Goal: Task Accomplishment & Management: Use online tool/utility

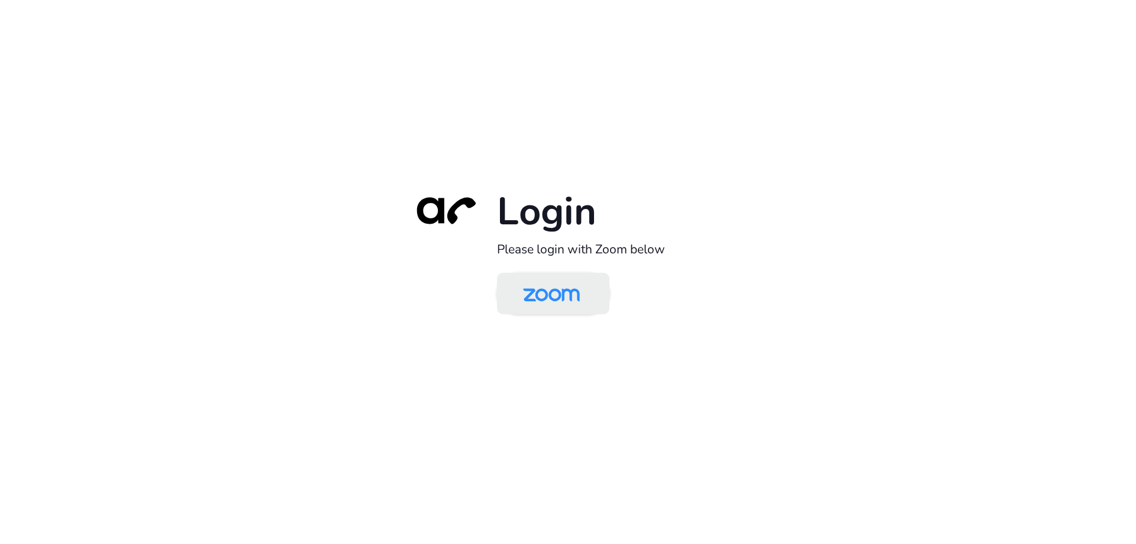
click at [544, 302] on img at bounding box center [551, 294] width 82 height 38
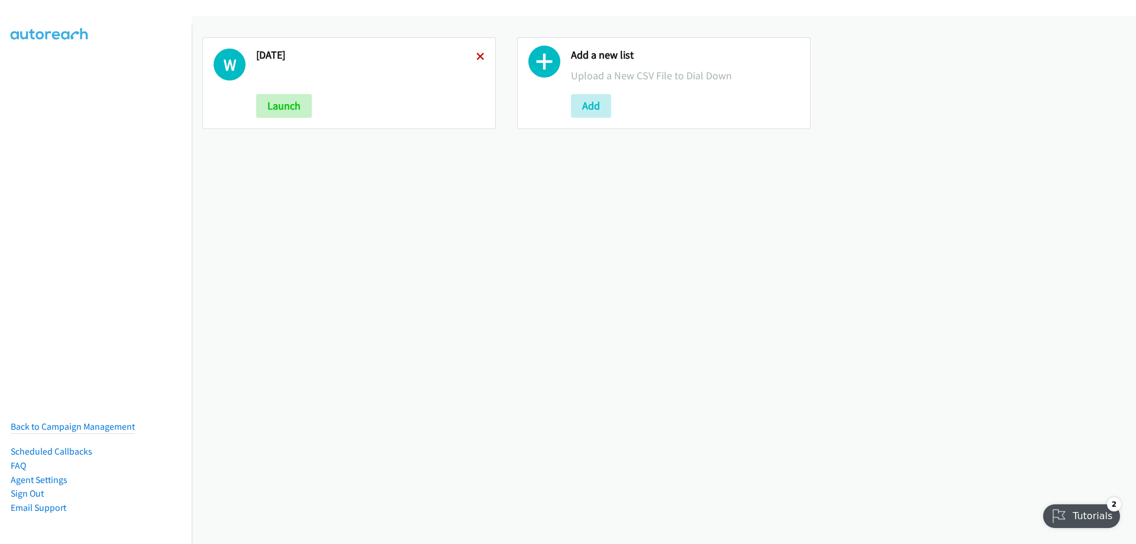
click at [480, 55] on icon at bounding box center [480, 57] width 8 height 8
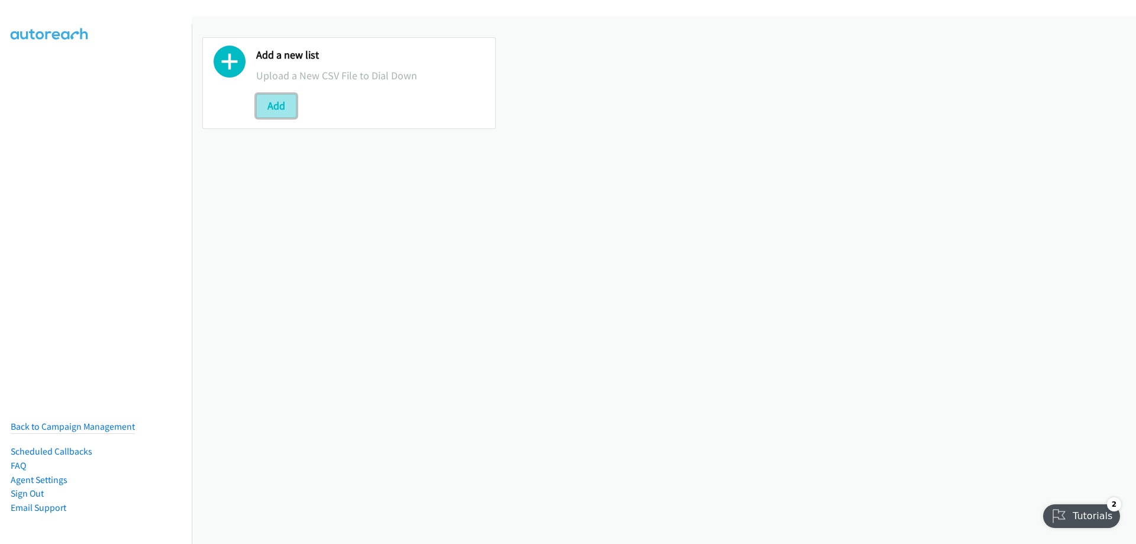
click at [276, 108] on button "Add" at bounding box center [276, 106] width 40 height 24
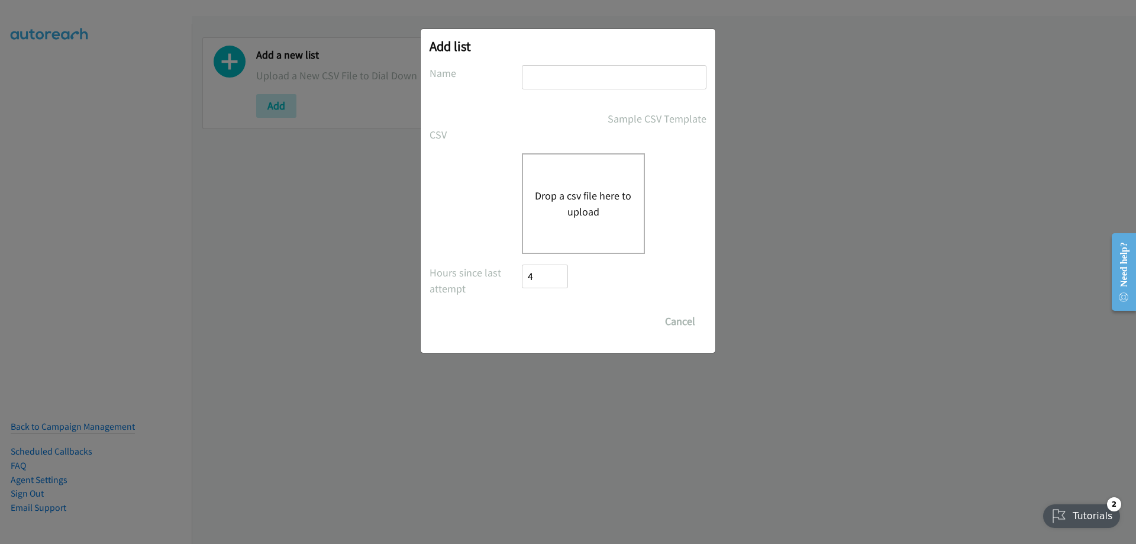
click at [574, 69] on input "text" at bounding box center [614, 77] width 185 height 24
type input "[DATE]"
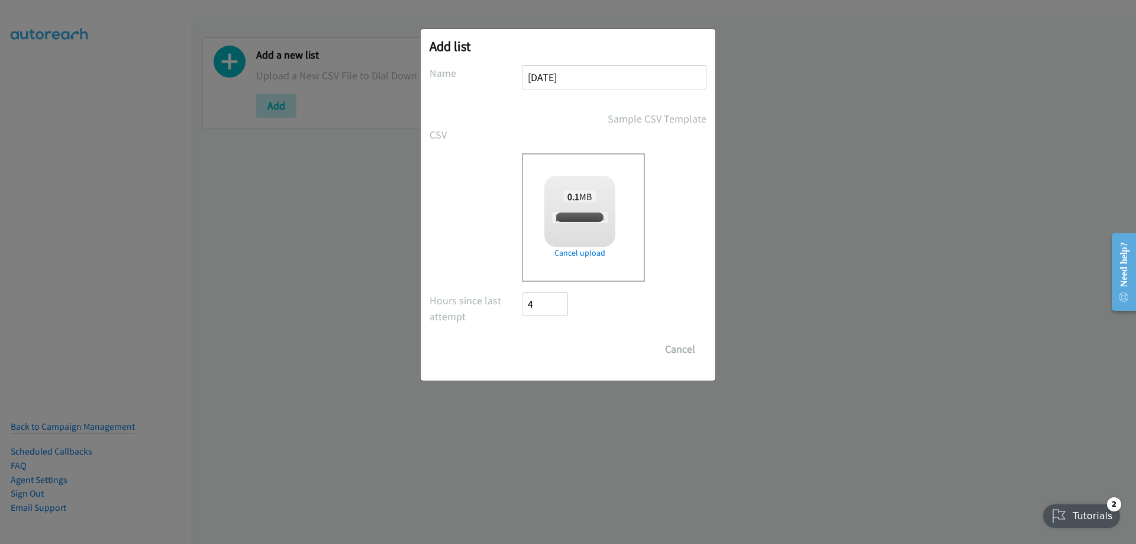
checkbox input "true"
click at [558, 355] on input "Save List" at bounding box center [553, 349] width 62 height 24
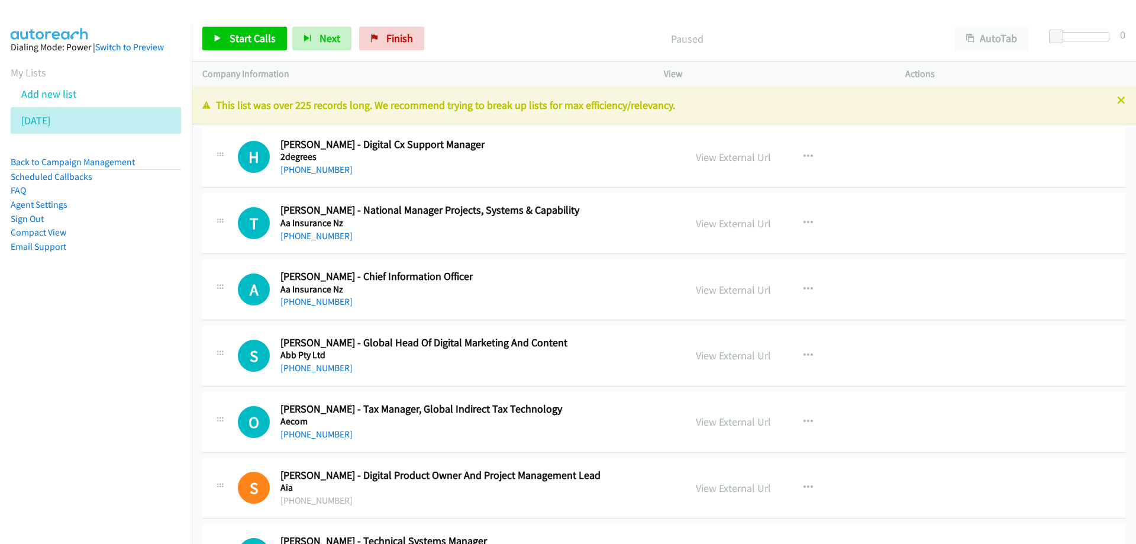
click at [67, 377] on nav "Dialing Mode: Power | Switch to Preview My Lists Add new list Thursday Back to …" at bounding box center [96, 296] width 192 height 544
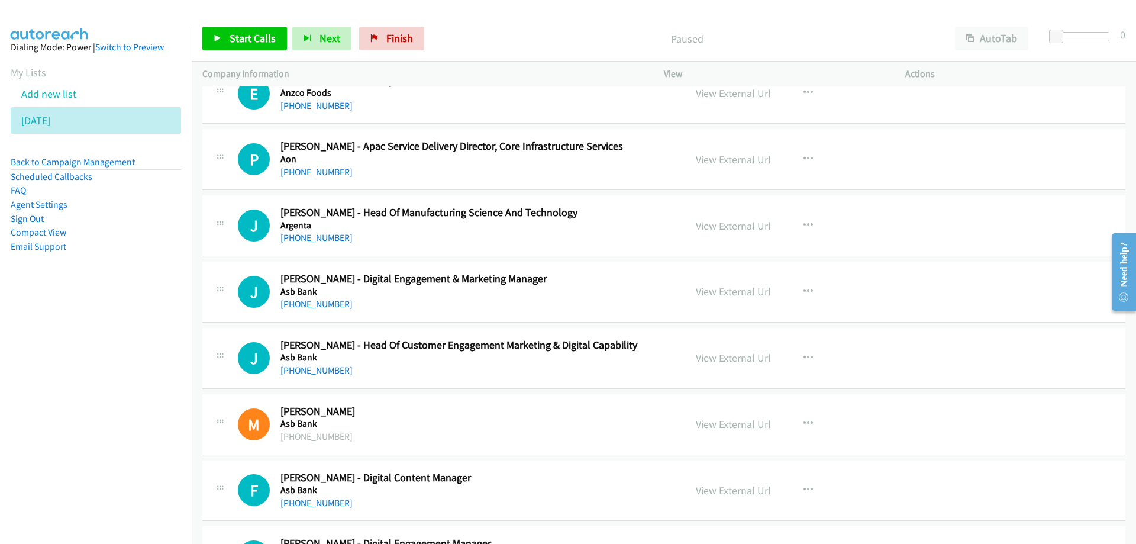
scroll to position [769, 0]
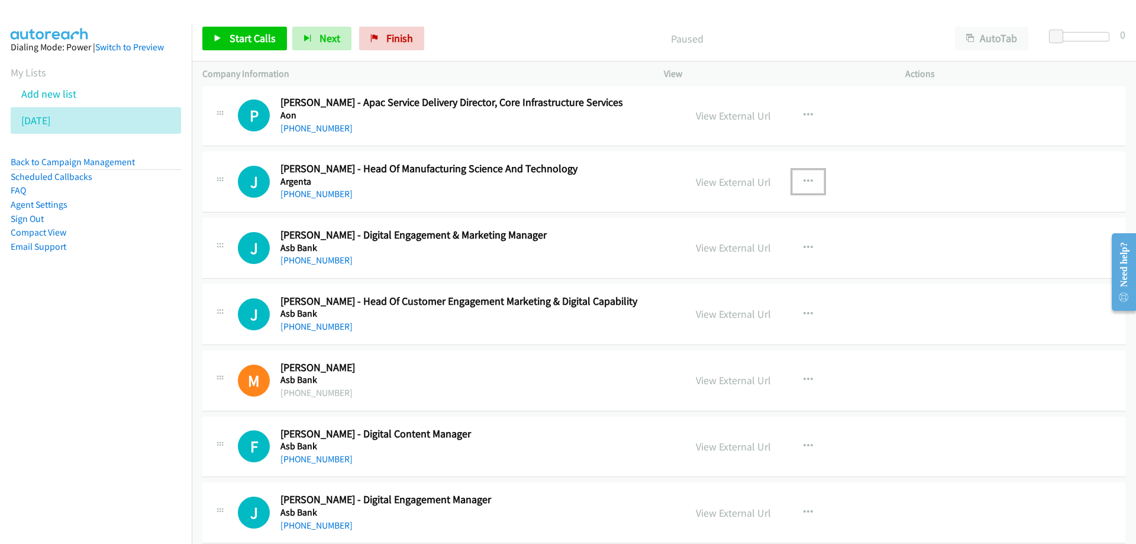
click at [803, 177] on icon "button" at bounding box center [807, 181] width 9 height 9
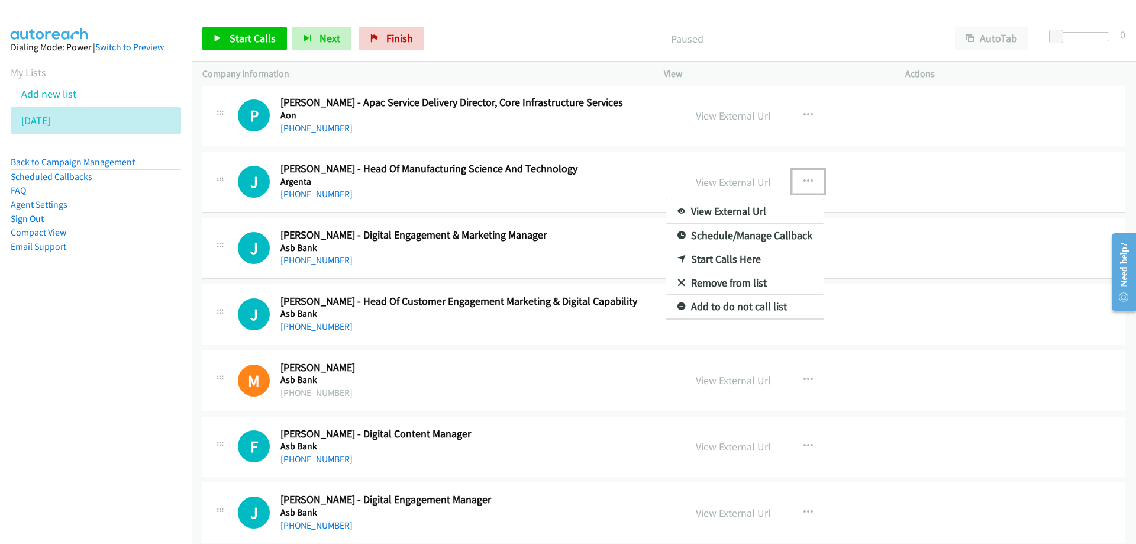
click at [696, 258] on link "Start Calls Here" at bounding box center [744, 259] width 157 height 24
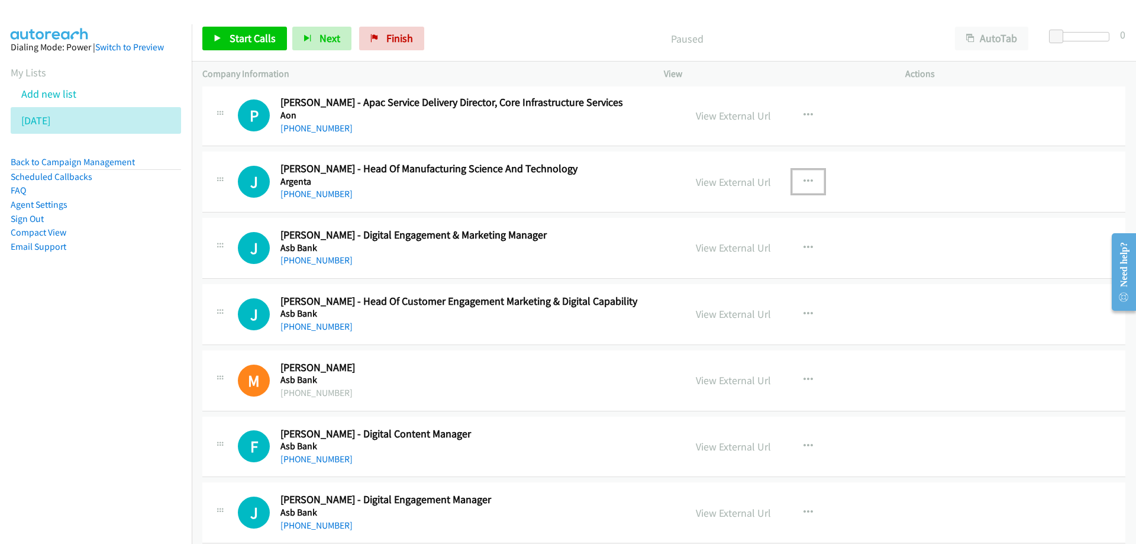
click at [805, 180] on icon "button" at bounding box center [807, 181] width 9 height 9
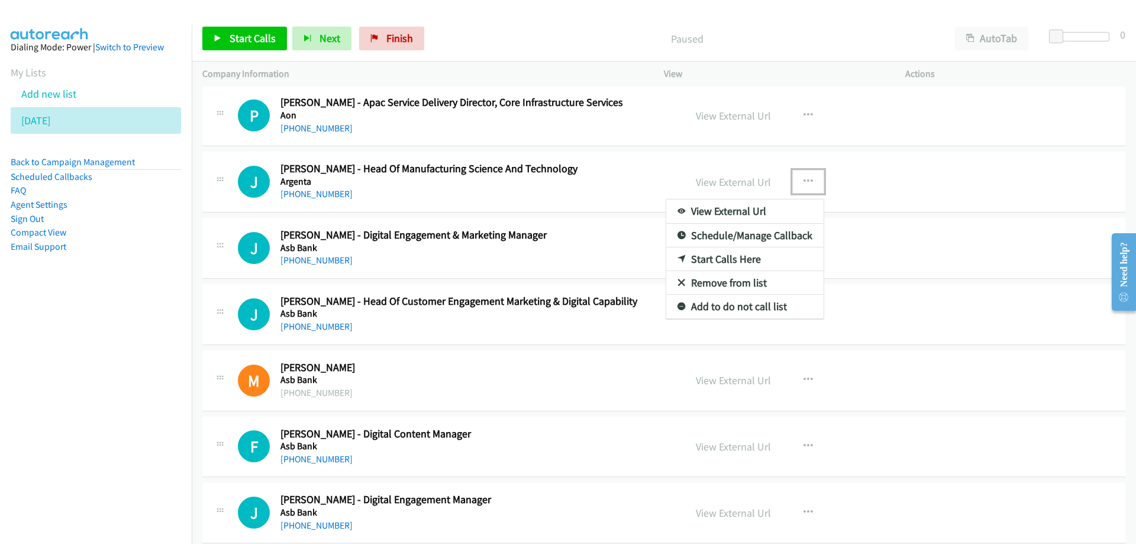
click at [689, 255] on link "Start Calls Here" at bounding box center [744, 259] width 157 height 24
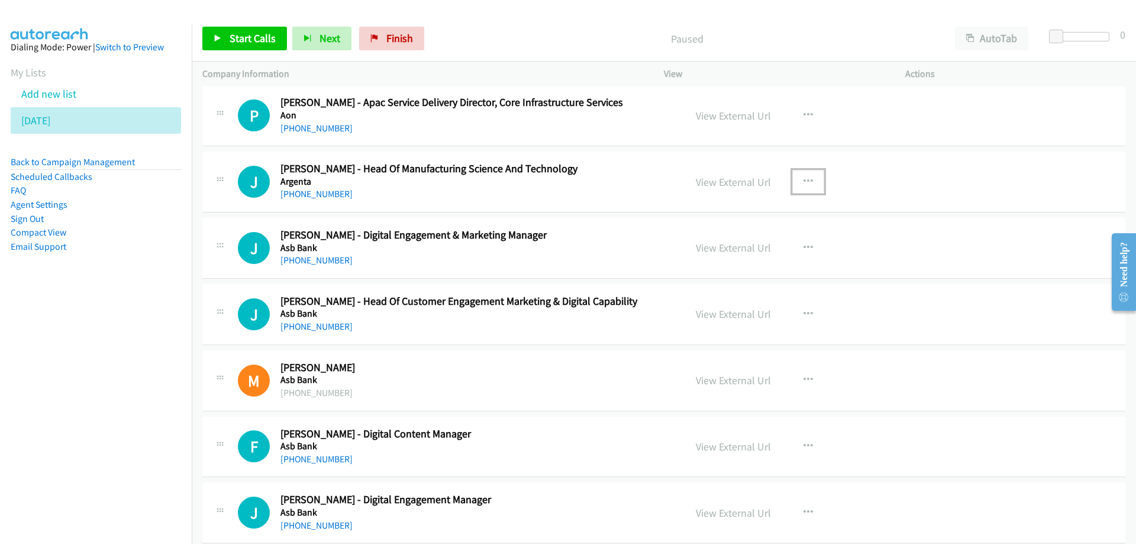
click at [620, 176] on h5 "Argenta" at bounding box center [475, 182] width 390 height 12
click at [249, 38] on span "Start Calls" at bounding box center [252, 38] width 46 height 14
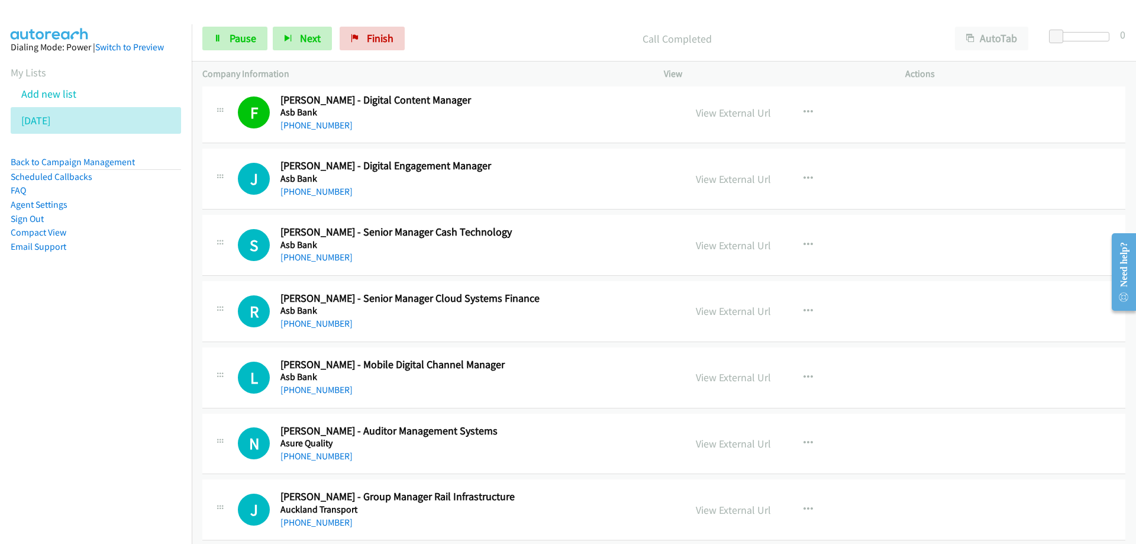
scroll to position [1124, 0]
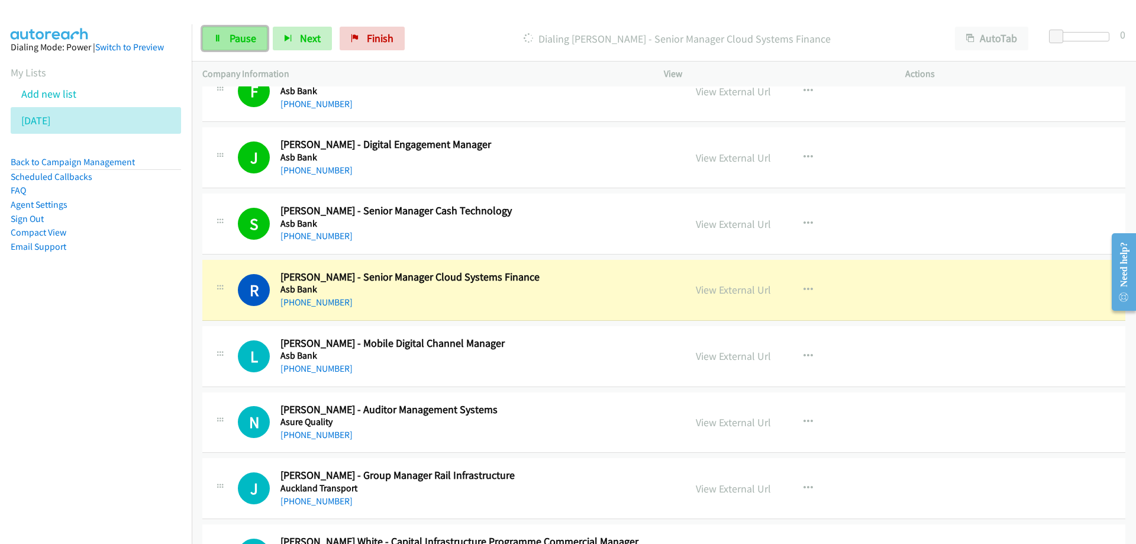
click at [247, 44] on span "Pause" at bounding box center [242, 38] width 27 height 14
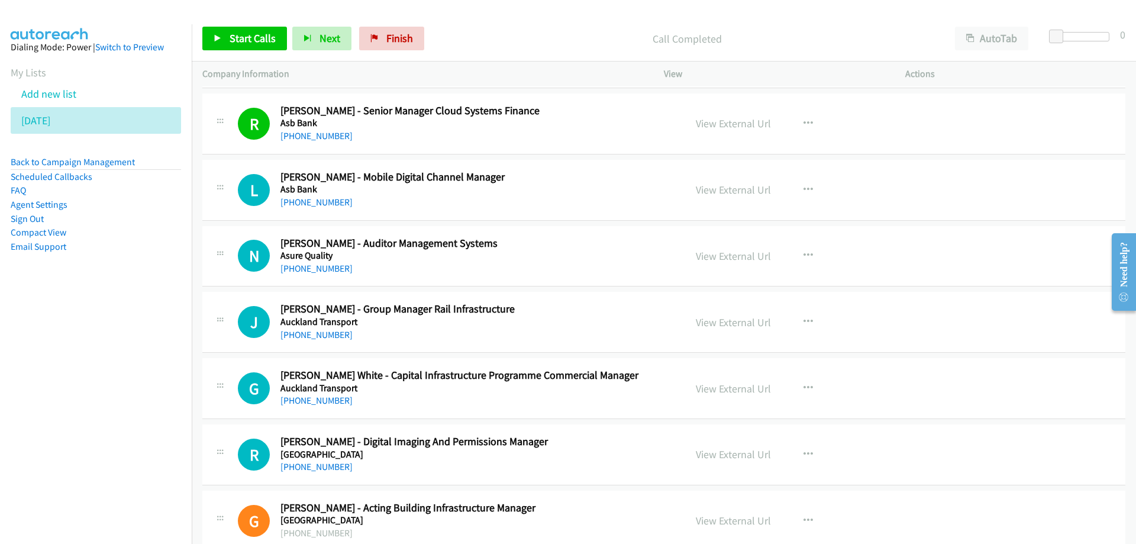
scroll to position [1301, 0]
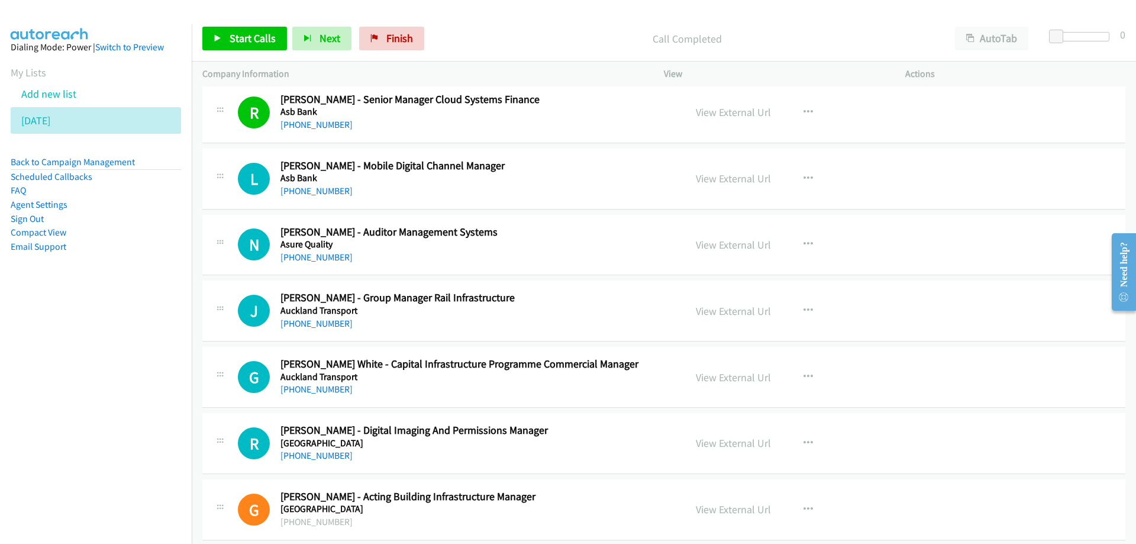
click at [596, 266] on div "N Callback Scheduled Natasha Middleton - Auditor Management Systems Asure Quali…" at bounding box center [663, 245] width 923 height 61
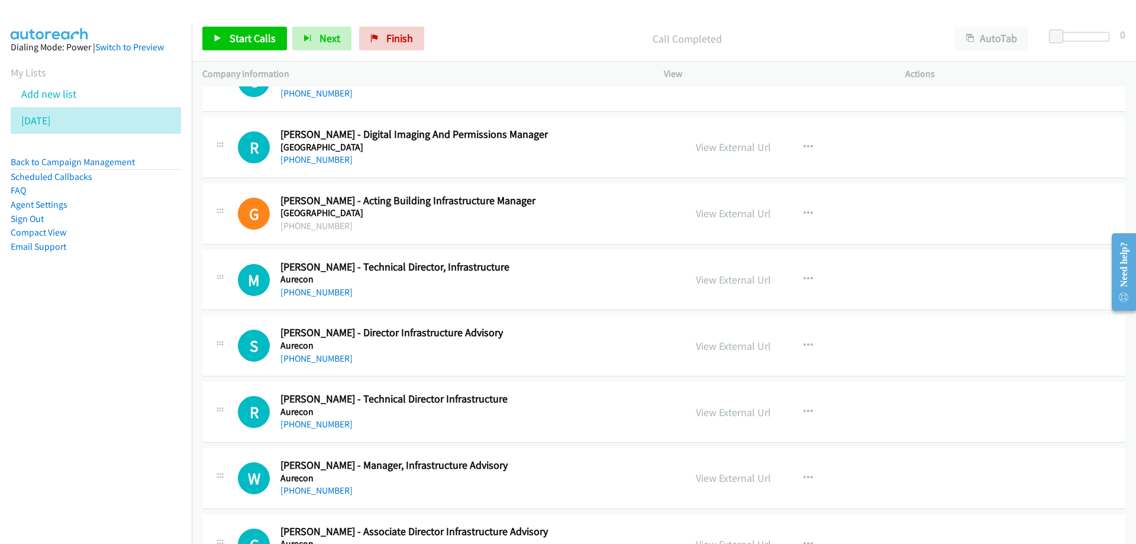
scroll to position [1656, 0]
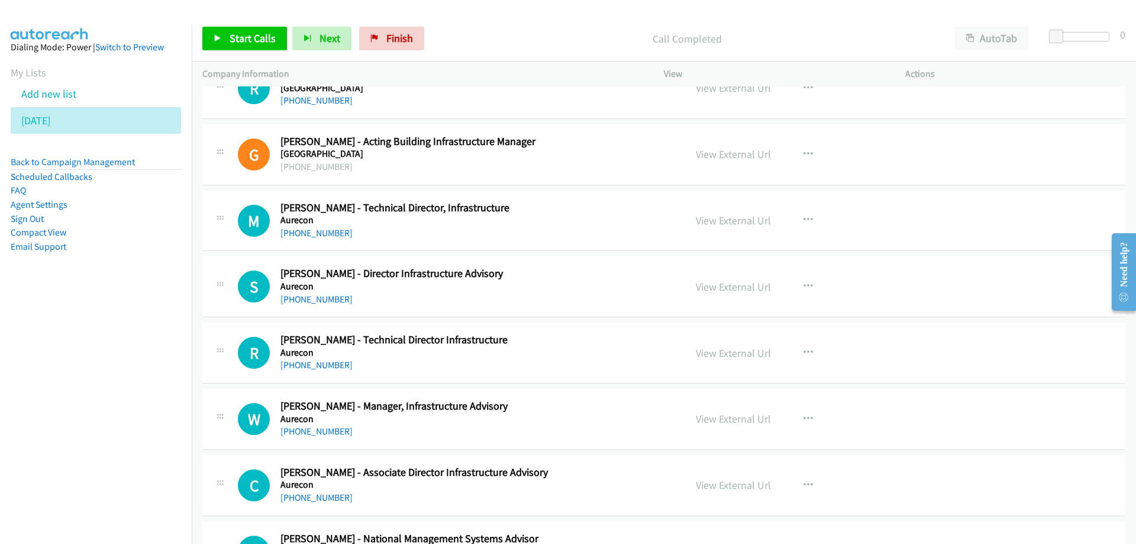
click at [576, 229] on div "[PHONE_NUMBER]" at bounding box center [475, 233] width 390 height 14
click at [736, 221] on link "View External Url" at bounding box center [733, 221] width 75 height 14
click at [260, 44] on span "Start Calls" at bounding box center [252, 38] width 46 height 14
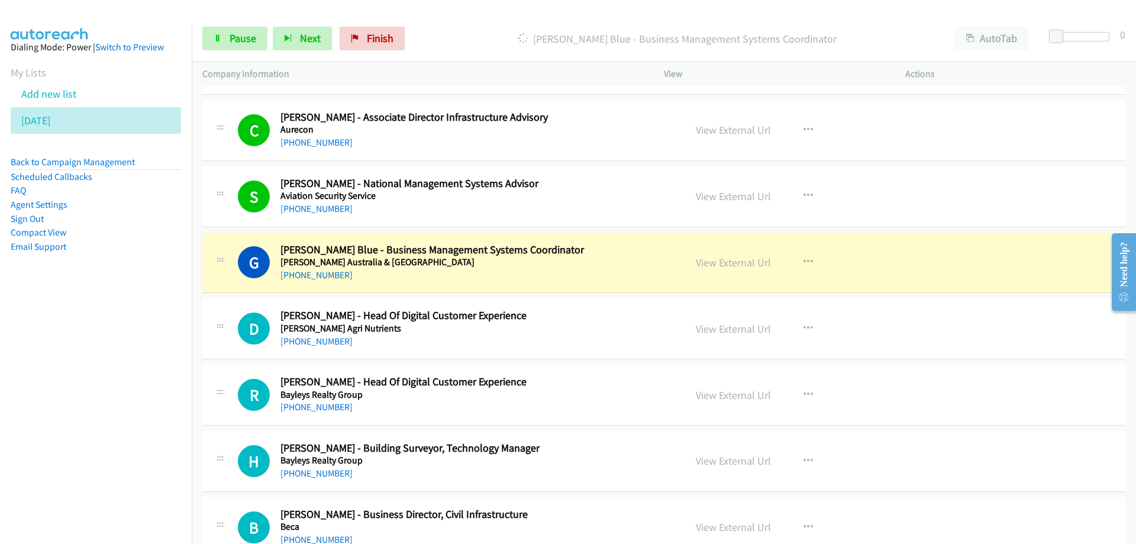
scroll to position [2070, 0]
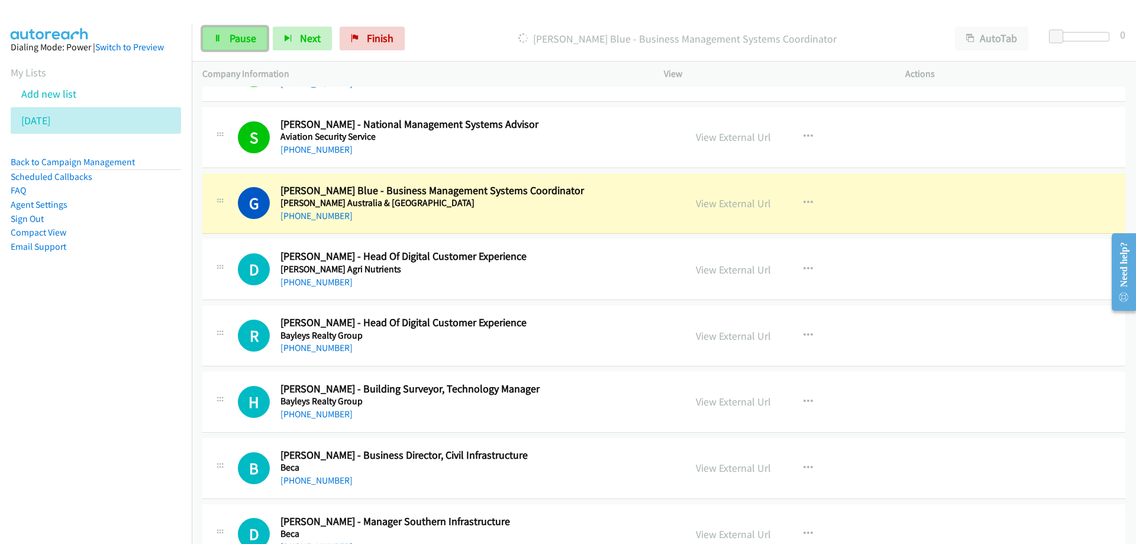
click at [239, 44] on span "Pause" at bounding box center [242, 38] width 27 height 14
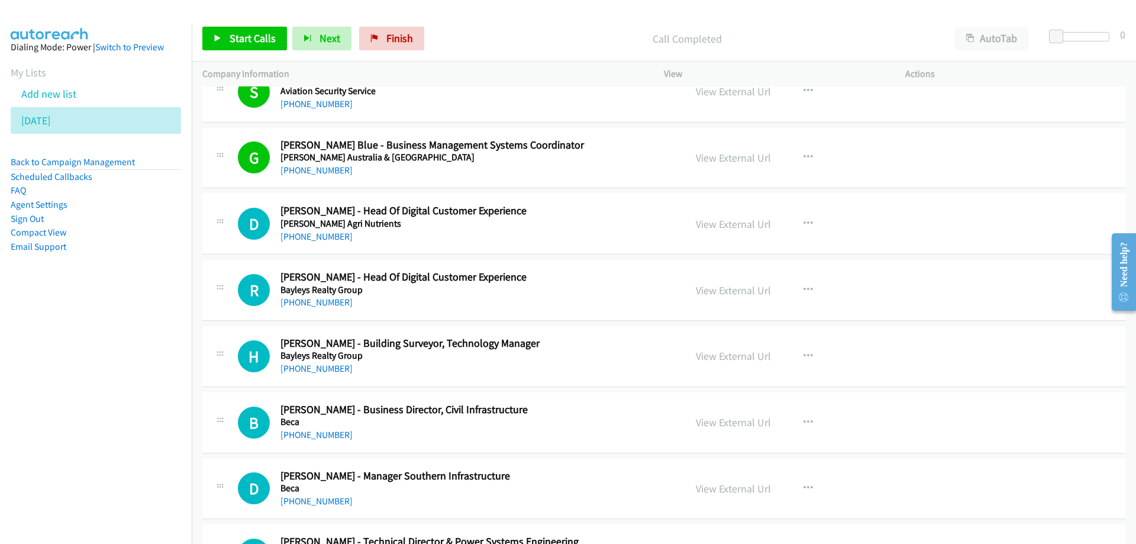
scroll to position [2129, 0]
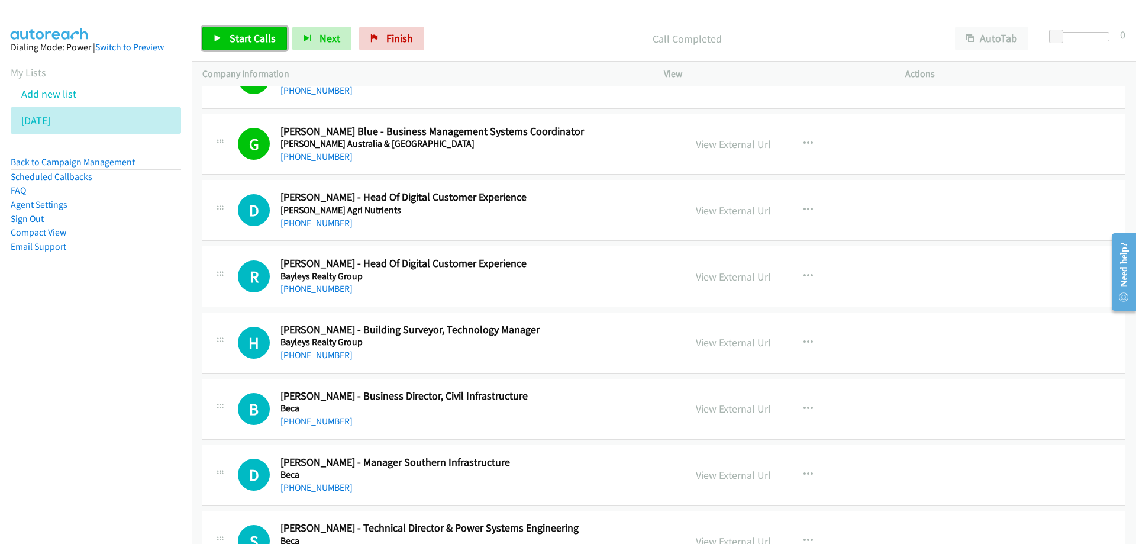
click at [254, 41] on span "Start Calls" at bounding box center [252, 38] width 46 height 14
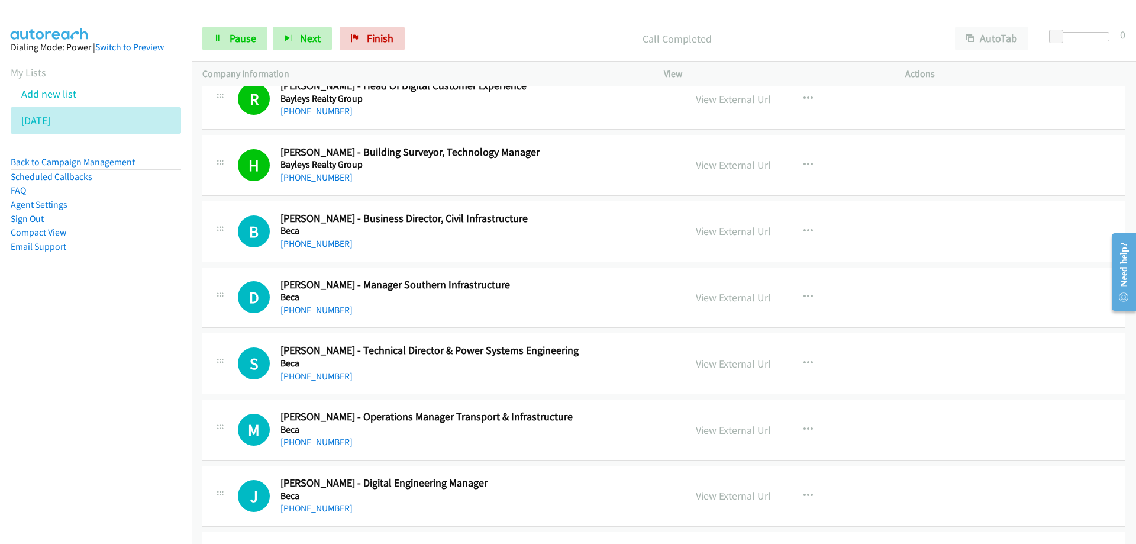
scroll to position [2366, 0]
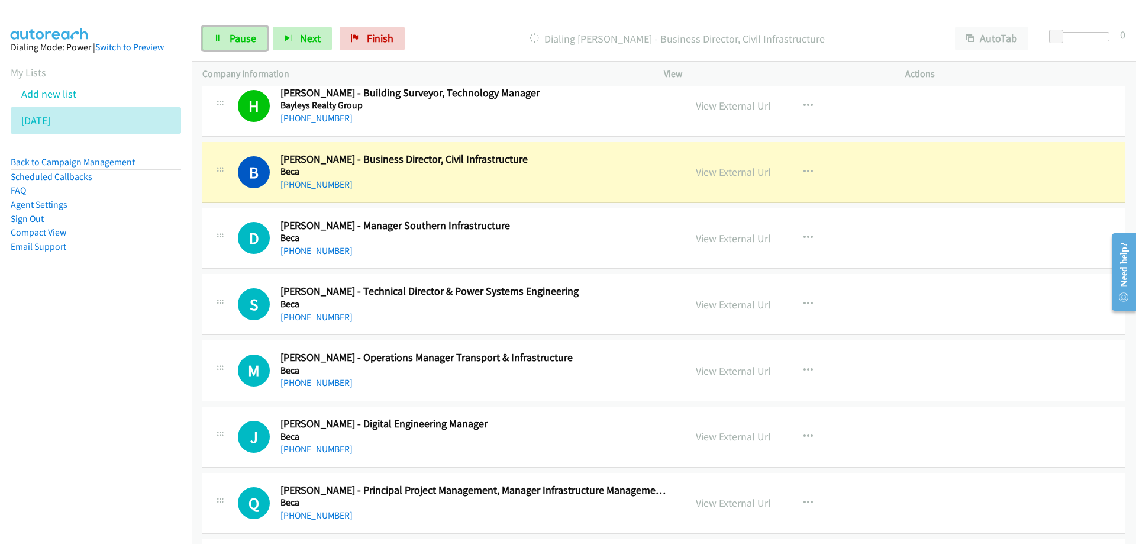
drag, startPoint x: 230, startPoint y: 35, endPoint x: 258, endPoint y: 75, distance: 48.7
click at [231, 35] on span "Pause" at bounding box center [242, 38] width 27 height 14
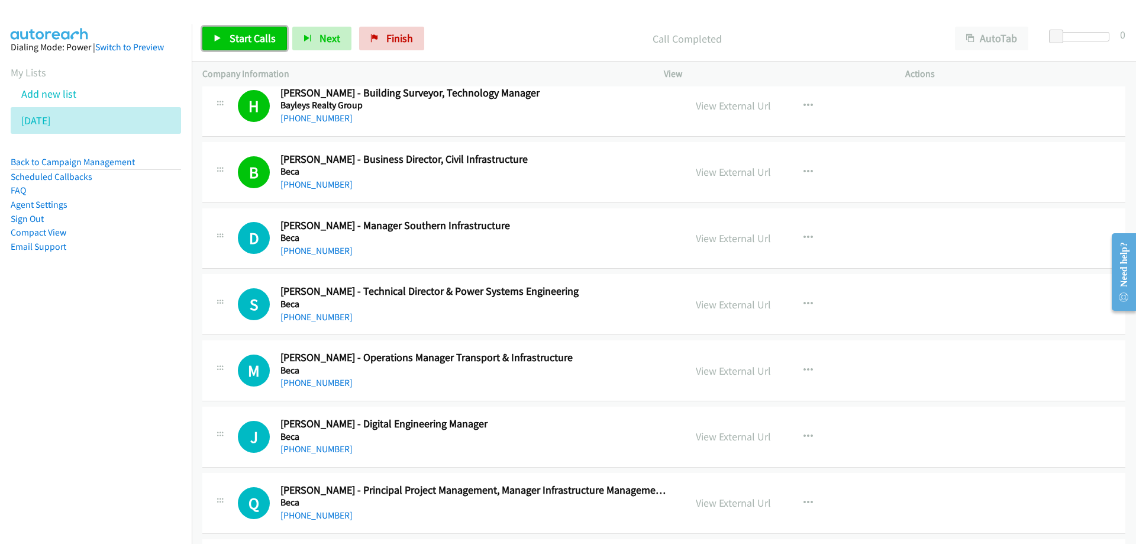
click at [257, 38] on span "Start Calls" at bounding box center [252, 38] width 46 height 14
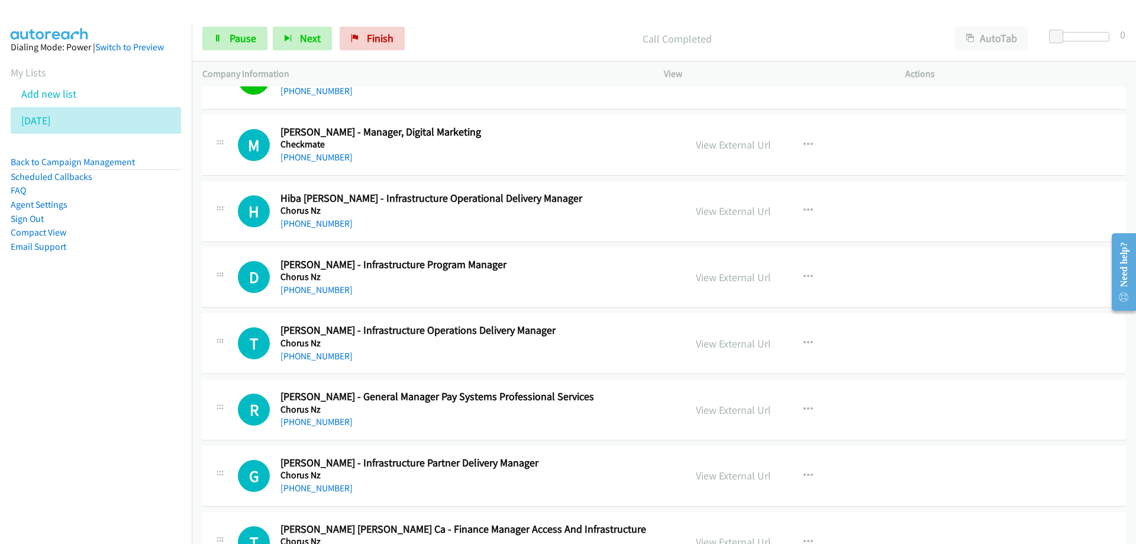
scroll to position [3075, 0]
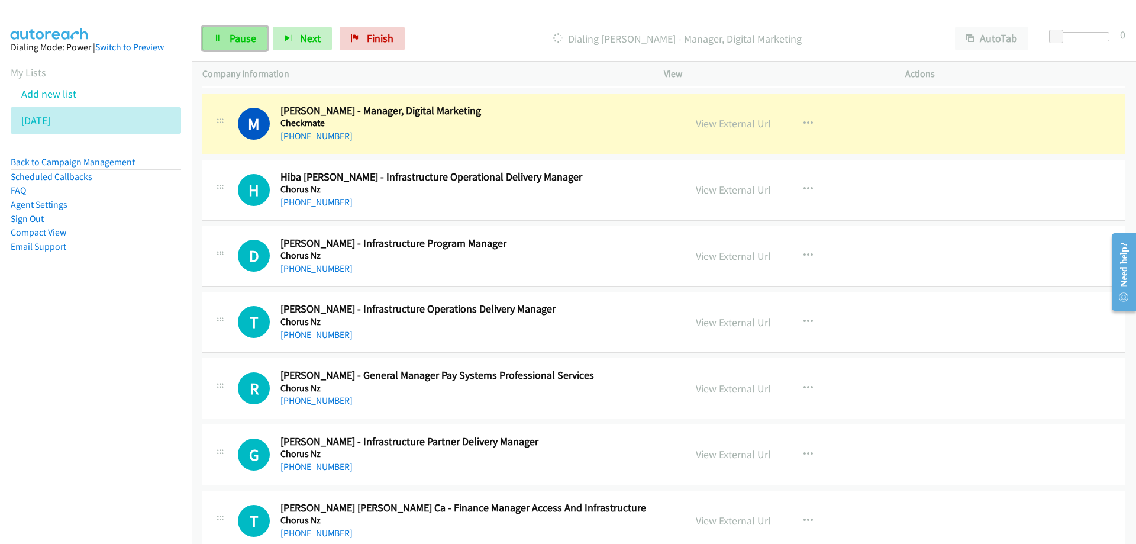
drag, startPoint x: 238, startPoint y: 33, endPoint x: 244, endPoint y: 35, distance: 6.1
click at [238, 33] on span "Pause" at bounding box center [242, 38] width 27 height 14
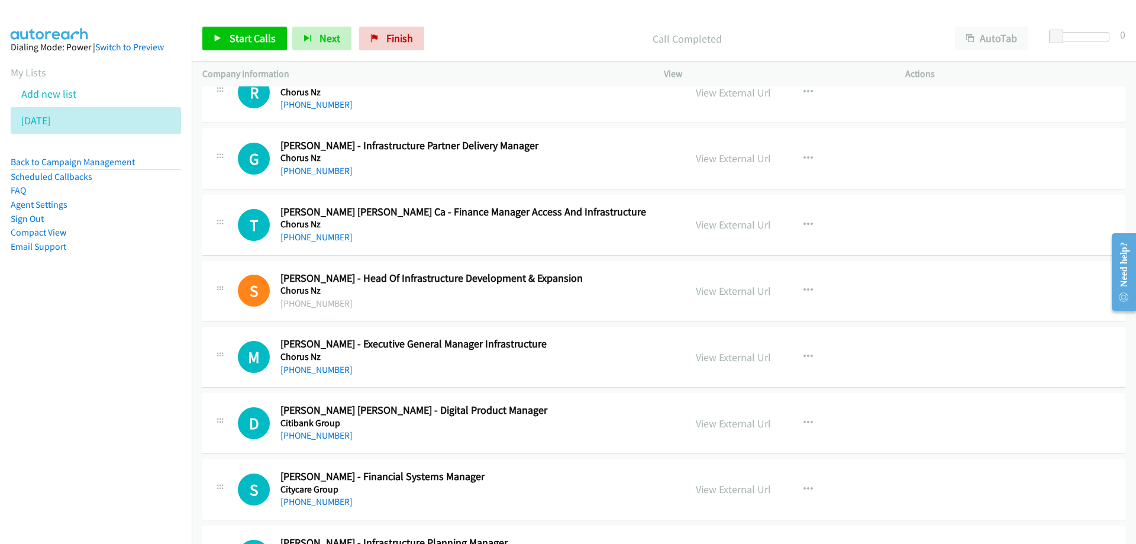
scroll to position [3430, 0]
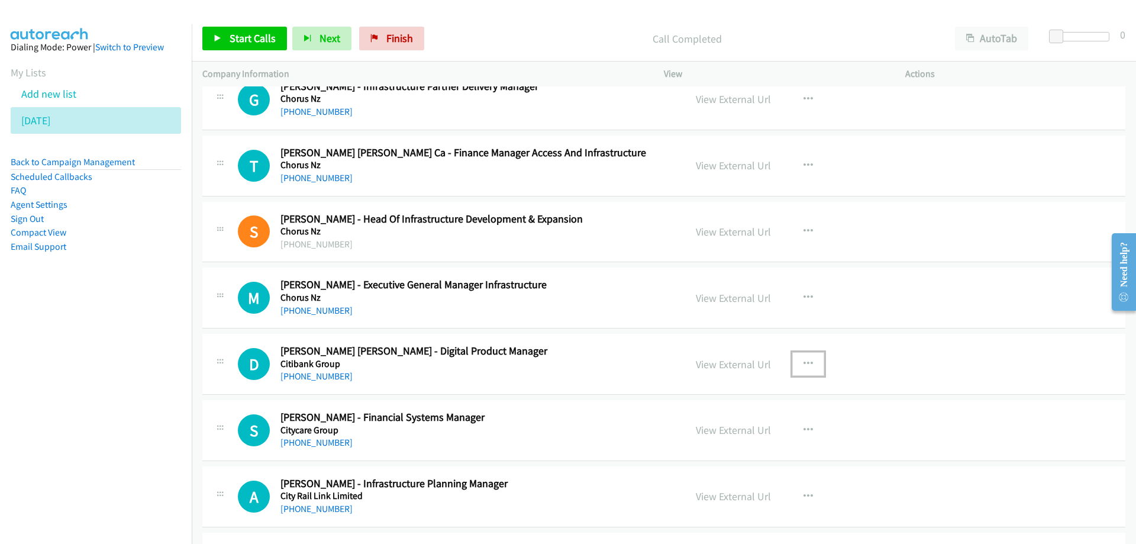
click at [803, 361] on icon "button" at bounding box center [807, 363] width 9 height 9
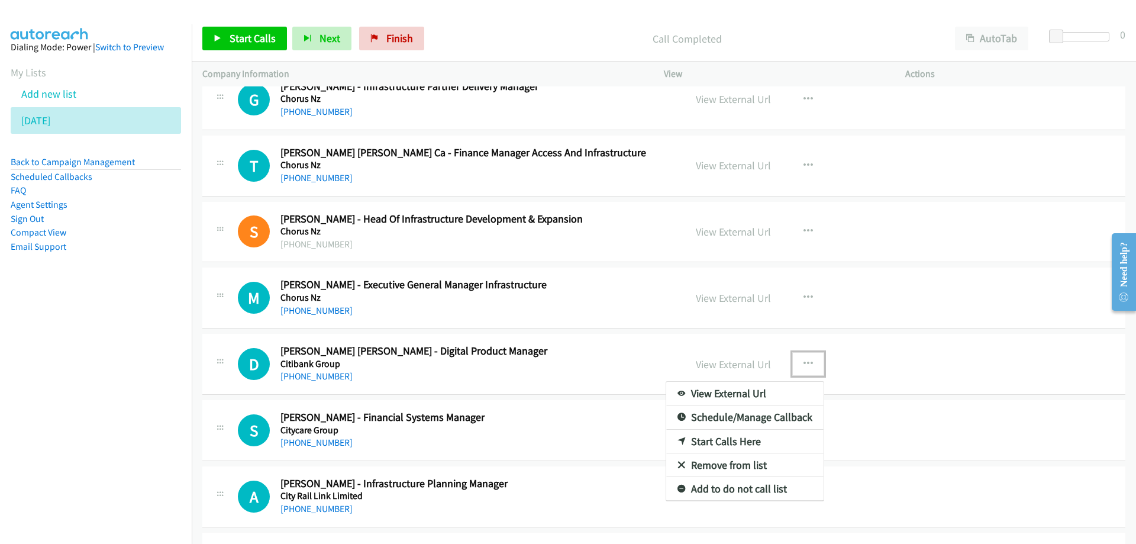
click at [705, 444] on link "Start Calls Here" at bounding box center [744, 441] width 157 height 24
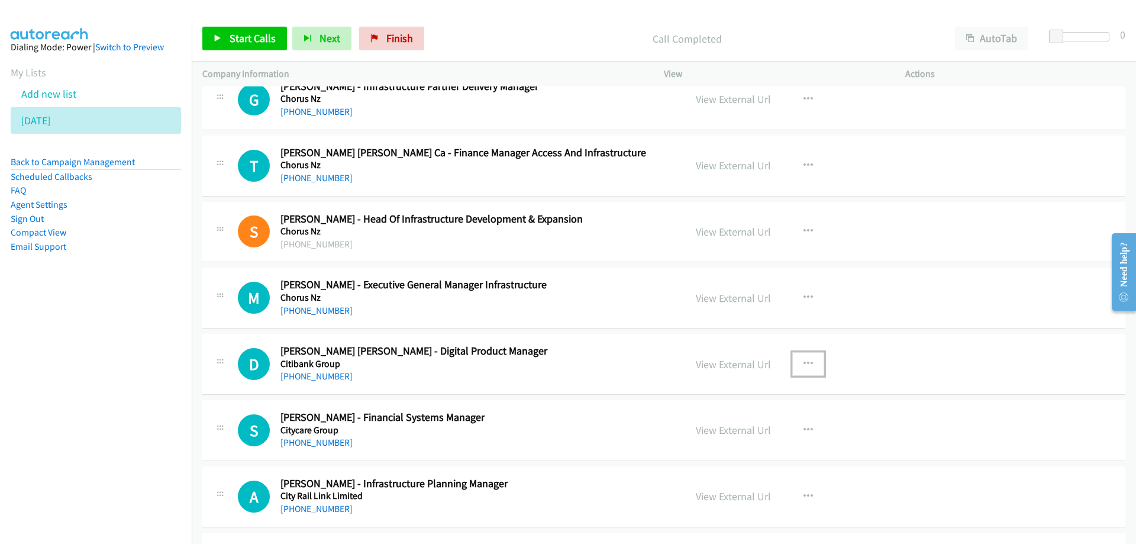
click at [803, 364] on icon "button" at bounding box center [807, 363] width 9 height 9
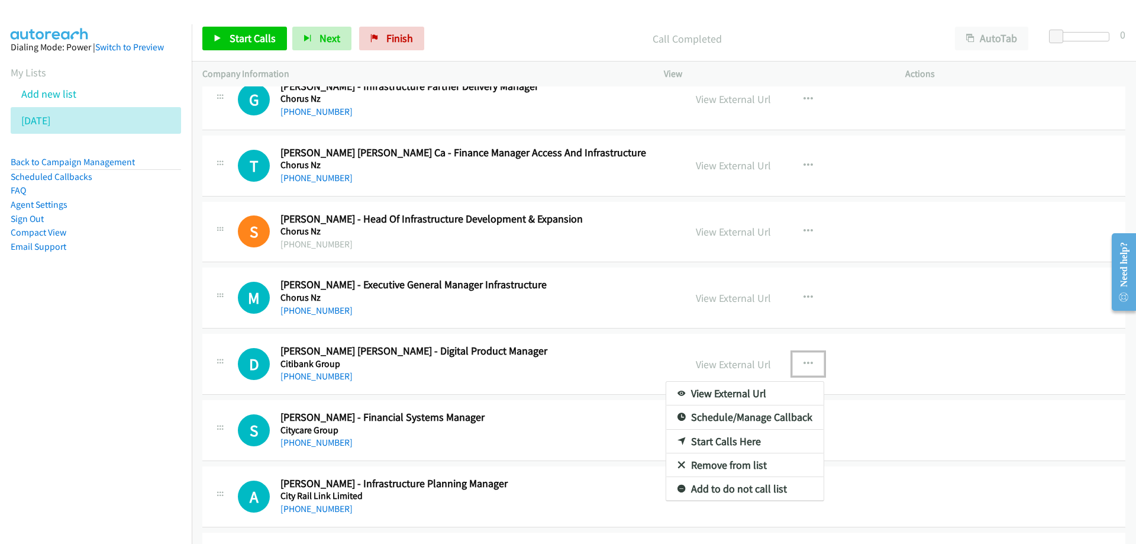
click at [687, 439] on link "Start Calls Here" at bounding box center [744, 441] width 157 height 24
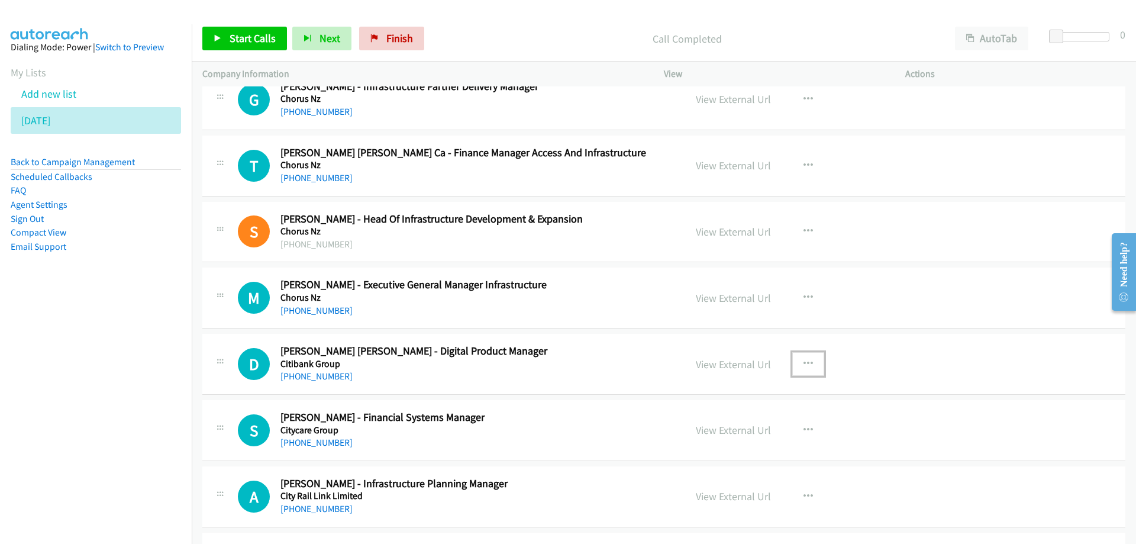
click at [600, 361] on h5 "Citibank Group" at bounding box center [475, 364] width 390 height 12
drag, startPoint x: 243, startPoint y: 39, endPoint x: 250, endPoint y: 38, distance: 6.6
click at [244, 39] on span "Start Calls" at bounding box center [252, 38] width 46 height 14
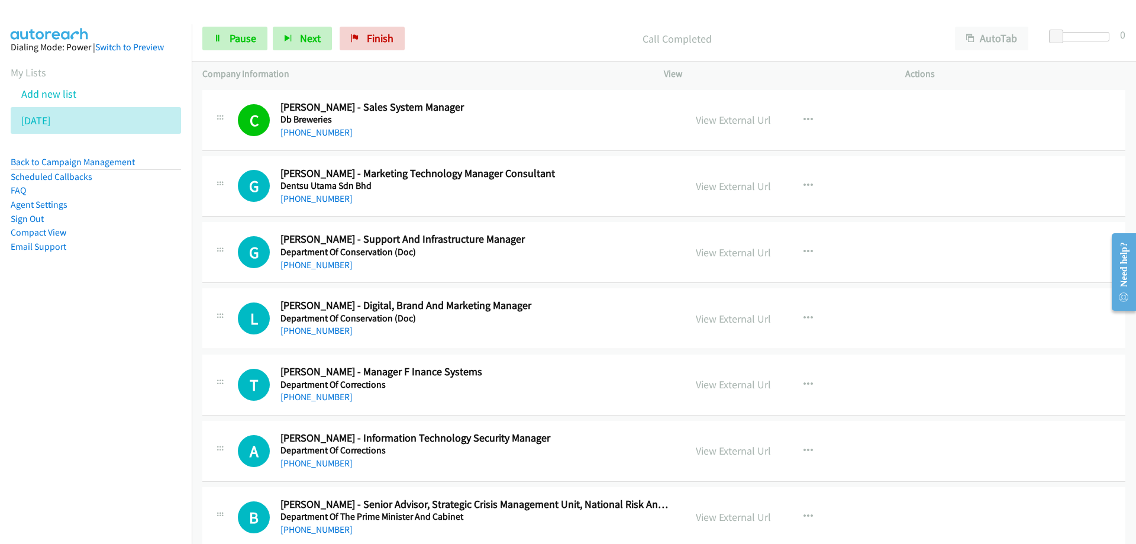
scroll to position [4554, 0]
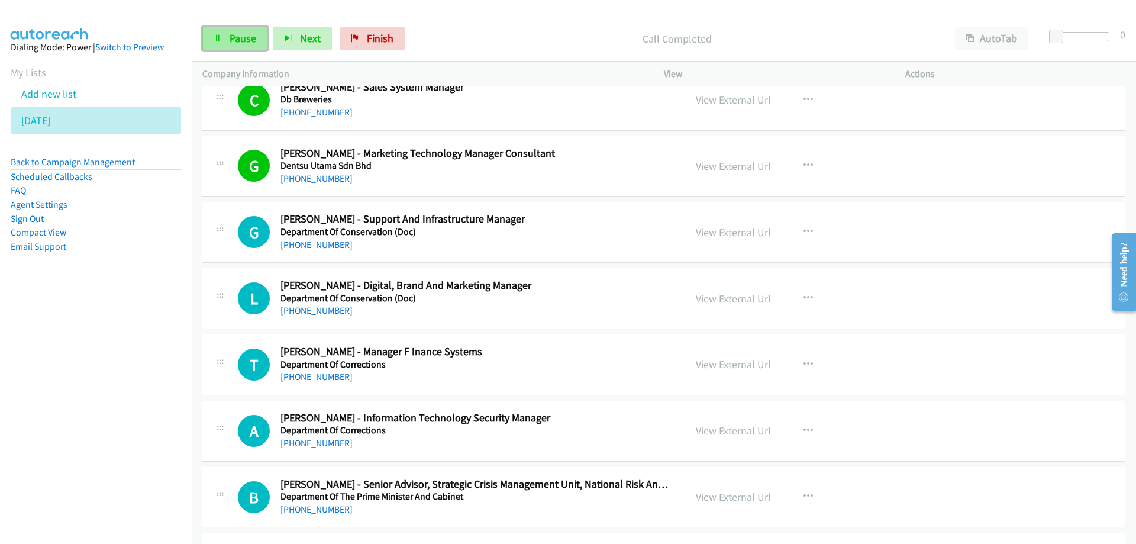
click at [240, 38] on span "Pause" at bounding box center [242, 38] width 27 height 14
